Goal: Information Seeking & Learning: Learn about a topic

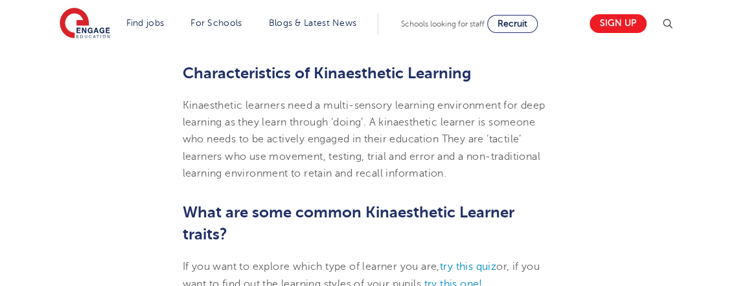
scroll to position [648, 0]
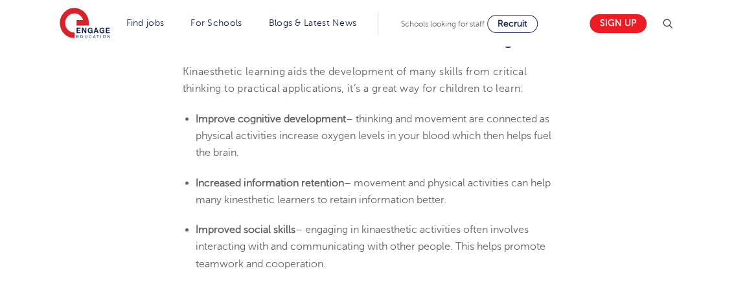
scroll to position [1198, 0]
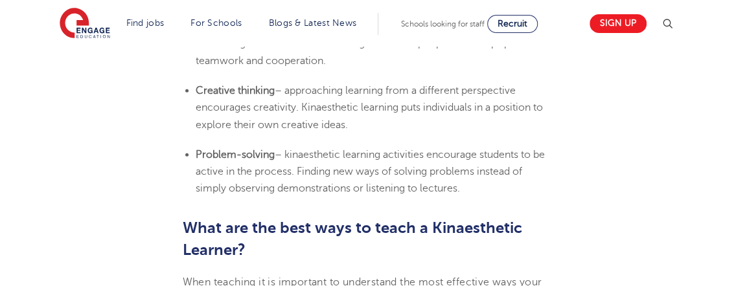
scroll to position [1392, 0]
